Goal: Information Seeking & Learning: Learn about a topic

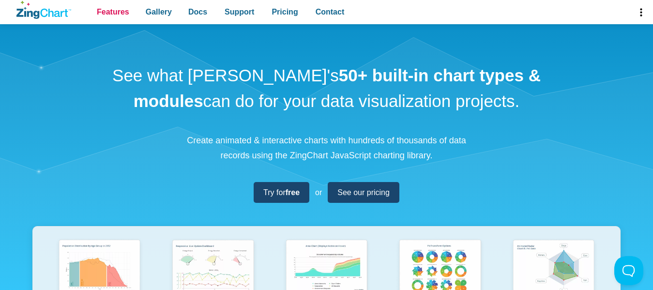
click at [105, 14] on span "Features" at bounding box center [113, 11] width 32 height 13
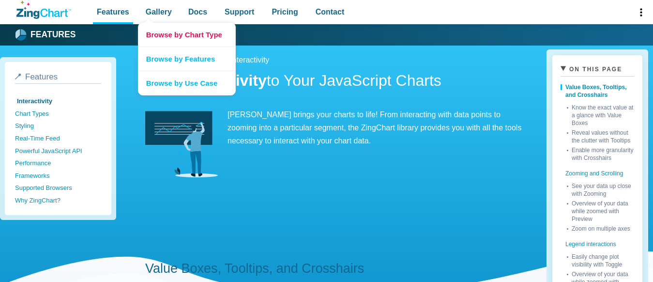
click at [163, 34] on link "Browse by Chart Type" at bounding box center [187, 35] width 97 height 24
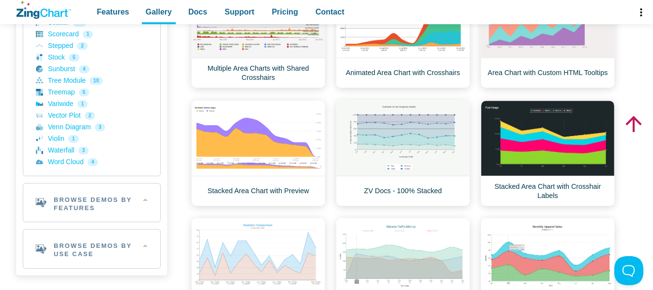
scroll to position [346, 0]
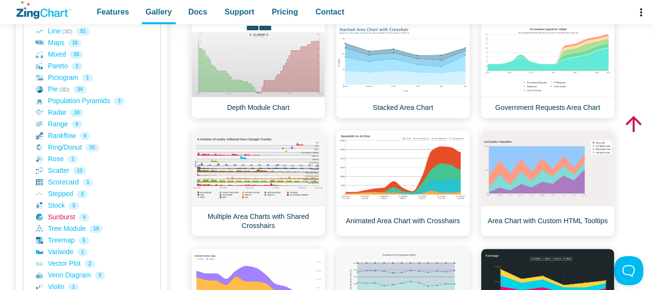
click at [64, 216] on link "Sunburst 4" at bounding box center [92, 218] width 112 height 12
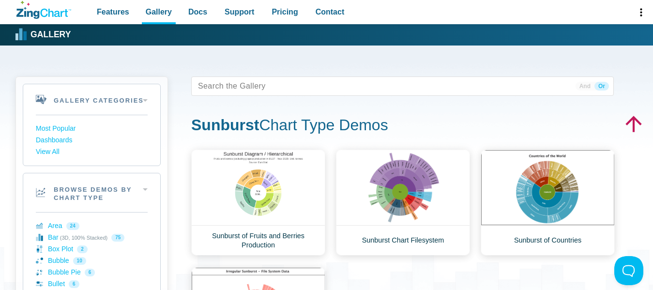
scroll to position [99, 0]
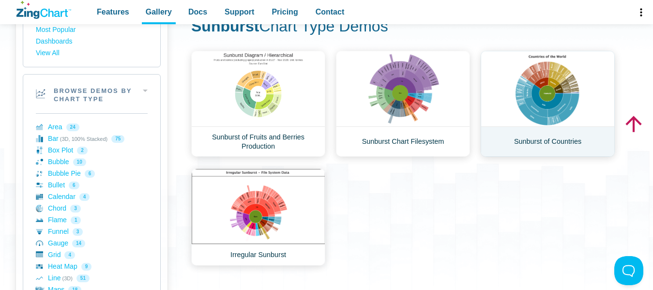
click at [536, 93] on link "Sunburst of Countries" at bounding box center [548, 104] width 134 height 106
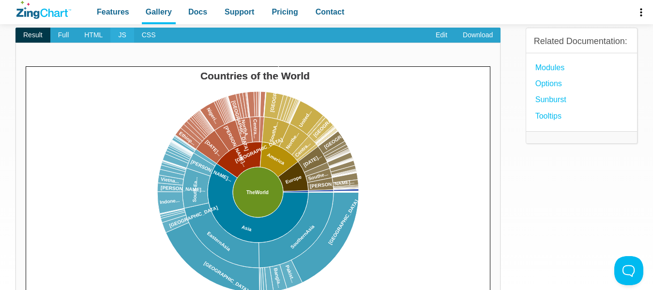
click at [118, 36] on span "JS" at bounding box center [121, 35] width 23 height 15
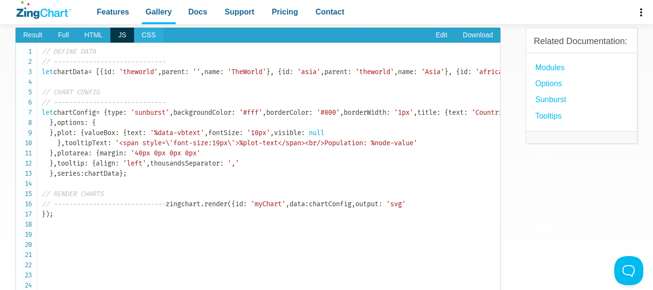
click at [142, 36] on span "CSS" at bounding box center [149, 35] width 30 height 15
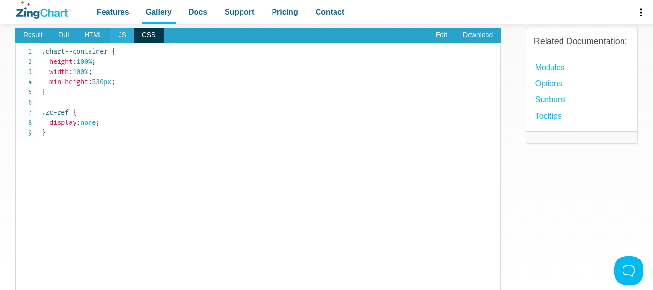
click at [118, 38] on span "JS" at bounding box center [121, 35] width 23 height 15
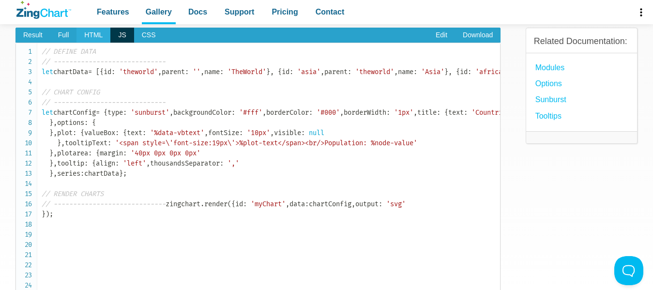
click at [84, 35] on span "HTML" at bounding box center [94, 35] width 34 height 15
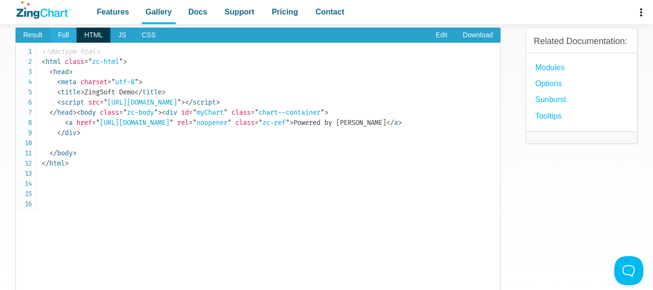
click at [62, 33] on span "Full" at bounding box center [63, 35] width 27 height 15
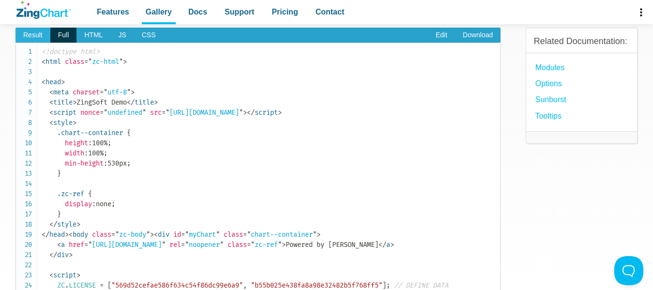
click at [30, 34] on span "Result" at bounding box center [32, 35] width 35 height 15
